Goal: Task Accomplishment & Management: Complete application form

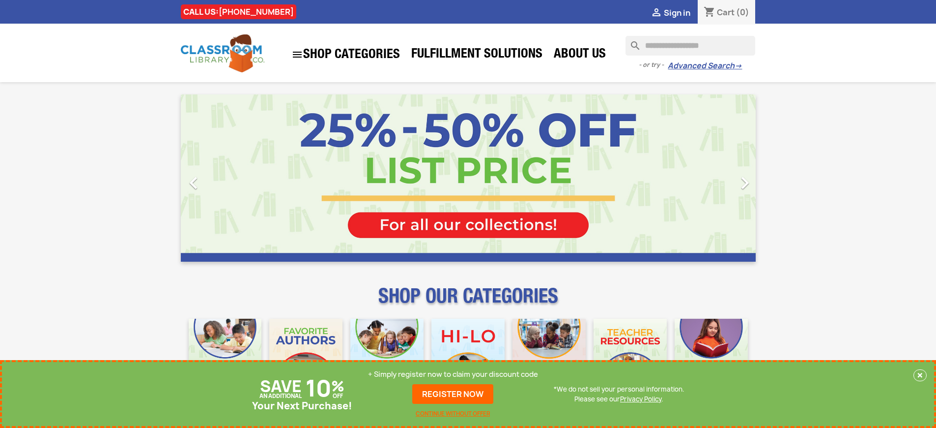
click at [453, 375] on p "+ Simply register now to claim your discount code" at bounding box center [453, 374] width 170 height 10
click at [453, 374] on p "+ Simply register now to claim your discount code" at bounding box center [453, 374] width 170 height 10
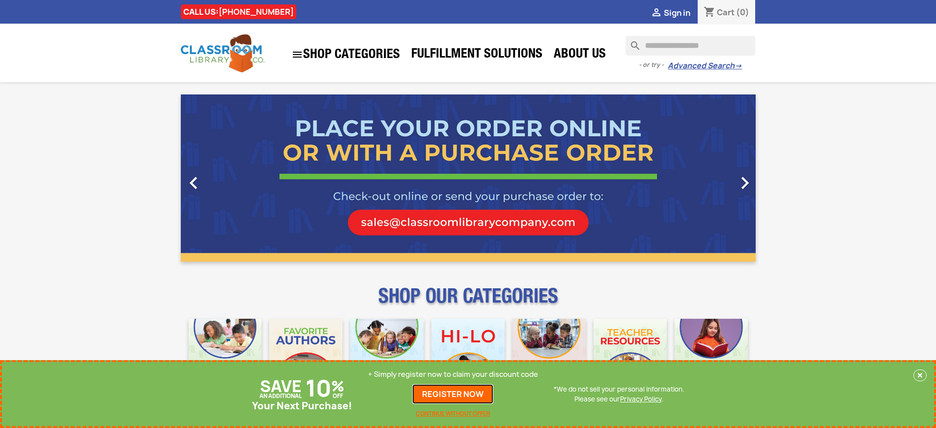
click at [453, 394] on link "REGISTER NOW" at bounding box center [452, 394] width 81 height 20
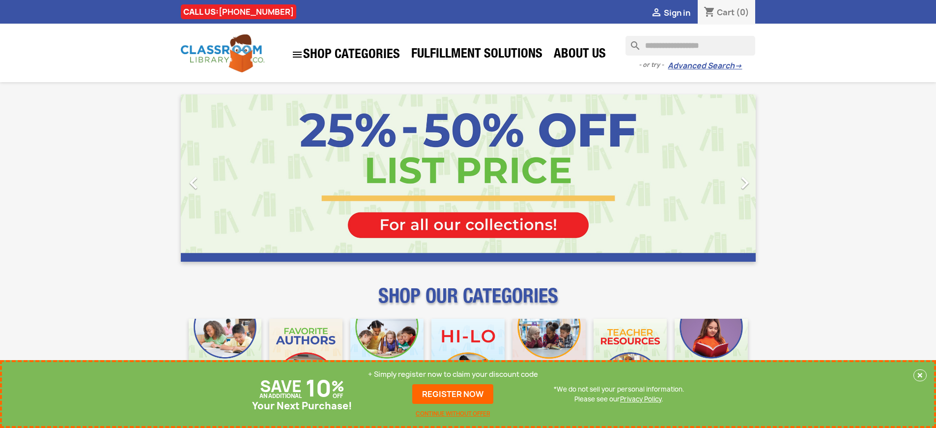
click at [453, 374] on p "+ Simply register now to claim your discount code" at bounding box center [453, 374] width 170 height 10
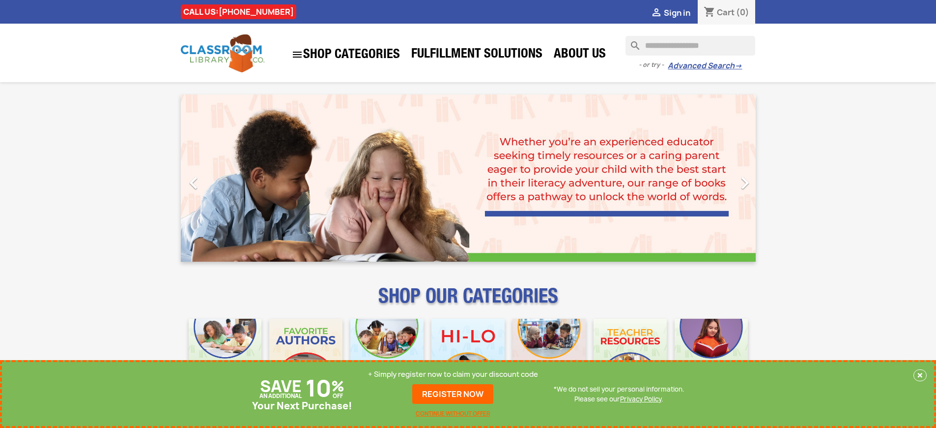
click at [453, 374] on p "+ Simply register now to claim your discount code" at bounding box center [453, 374] width 170 height 10
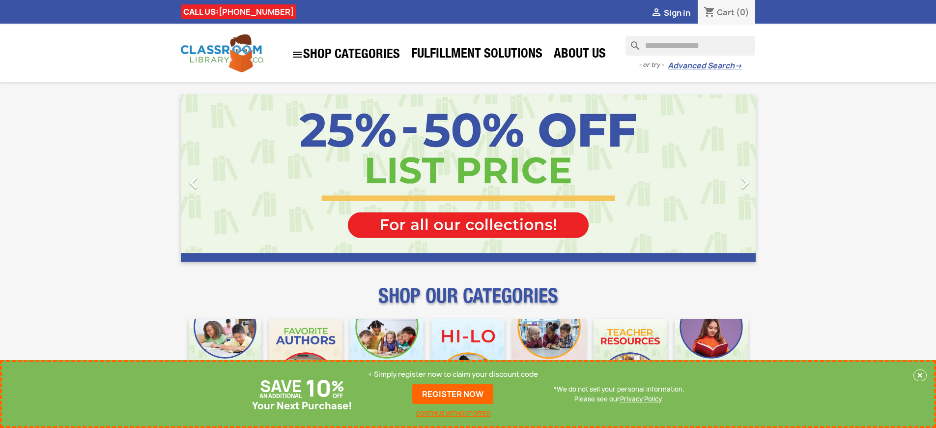
click at [453, 374] on p "+ Simply register now to claim your discount code" at bounding box center [453, 374] width 170 height 10
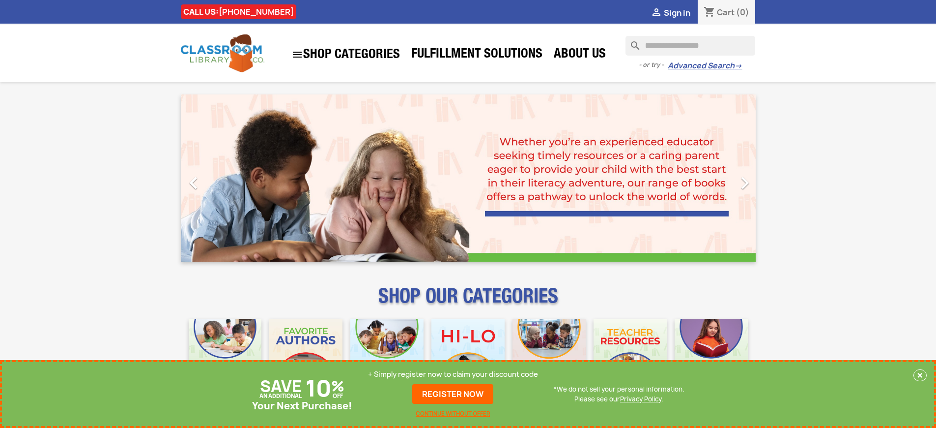
click at [453, 374] on p "+ Simply register now to claim your discount code" at bounding box center [453, 374] width 170 height 10
click at [453, 394] on link "REGISTER NOW" at bounding box center [452, 394] width 81 height 20
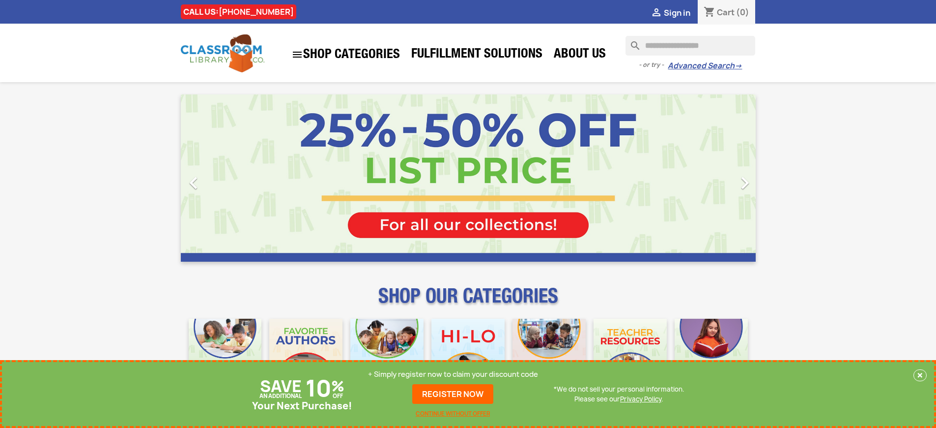
click at [453, 374] on p "+ Simply register now to claim your discount code" at bounding box center [453, 374] width 170 height 10
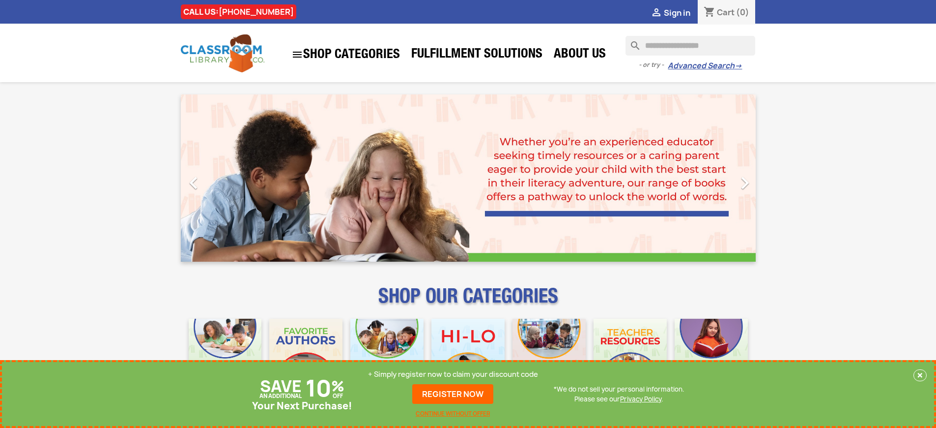
click at [453, 374] on p "+ Simply register now to claim your discount code" at bounding box center [453, 374] width 170 height 10
click at [453, 394] on link "REGISTER NOW" at bounding box center [452, 394] width 81 height 20
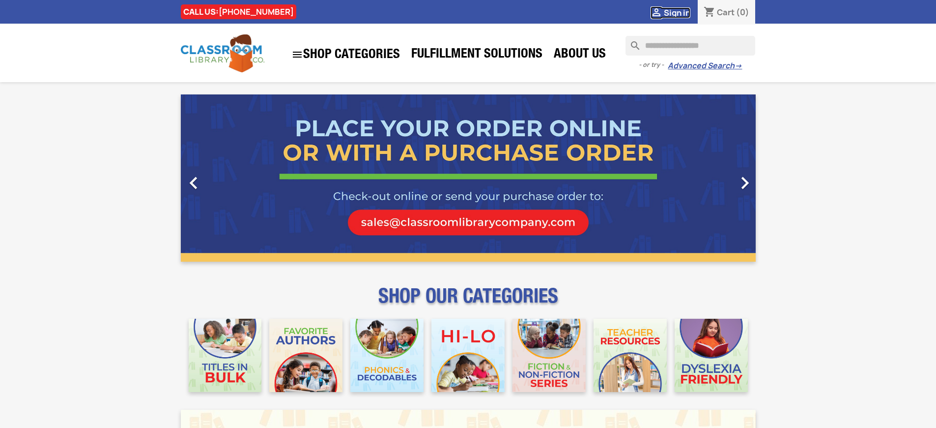
click at [677, 12] on span "Sign in" at bounding box center [677, 12] width 27 height 11
